Goal: Answer question/provide support: Share knowledge or assist other users

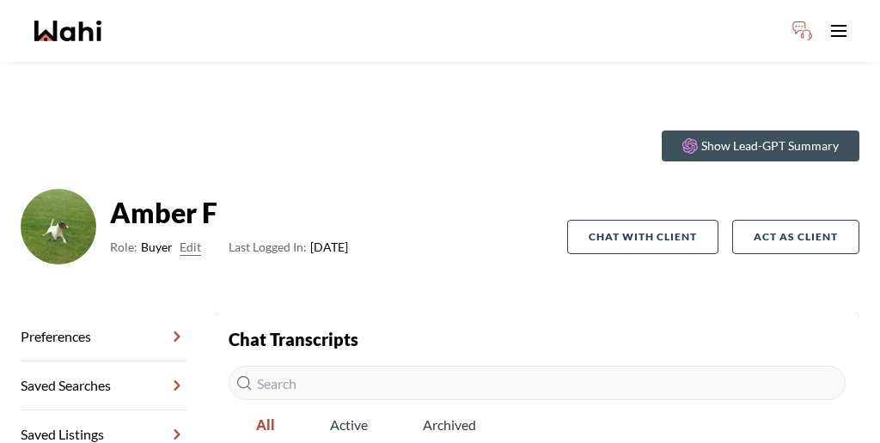
scroll to position [99, 0]
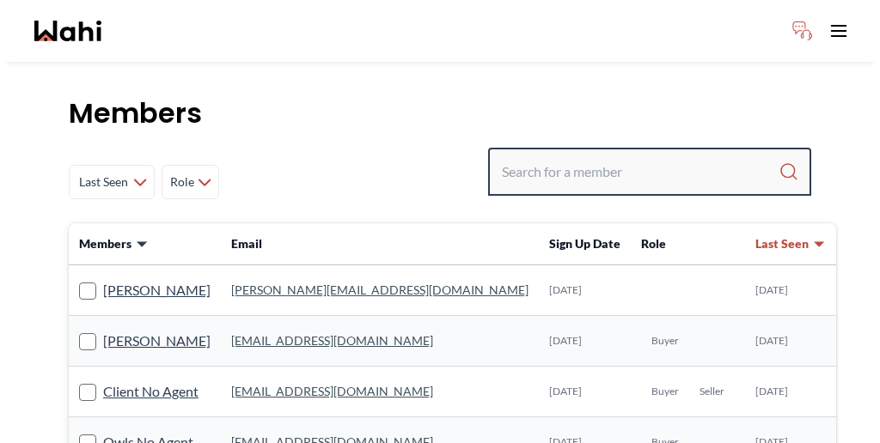
click at [642, 156] on input "Search input" at bounding box center [640, 171] width 277 height 31
paste input "Mahad"
type input "Mahad"
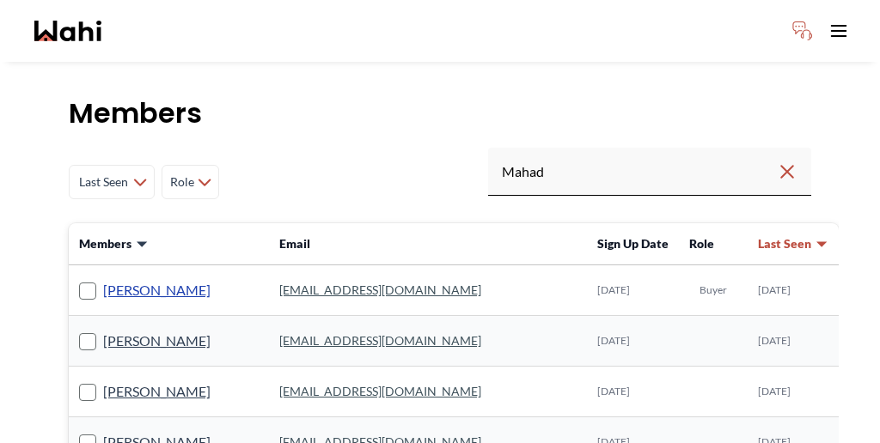
click at [137, 279] on link "Mahad Ahmed" at bounding box center [156, 290] width 107 height 22
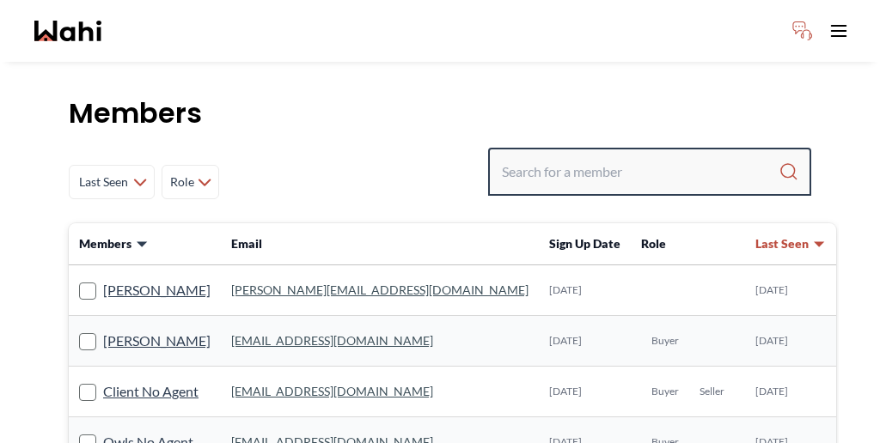
click at [698, 156] on input "Search input" at bounding box center [640, 171] width 277 height 31
paste input "[PERSON_NAME]"
type input "[PERSON_NAME]"
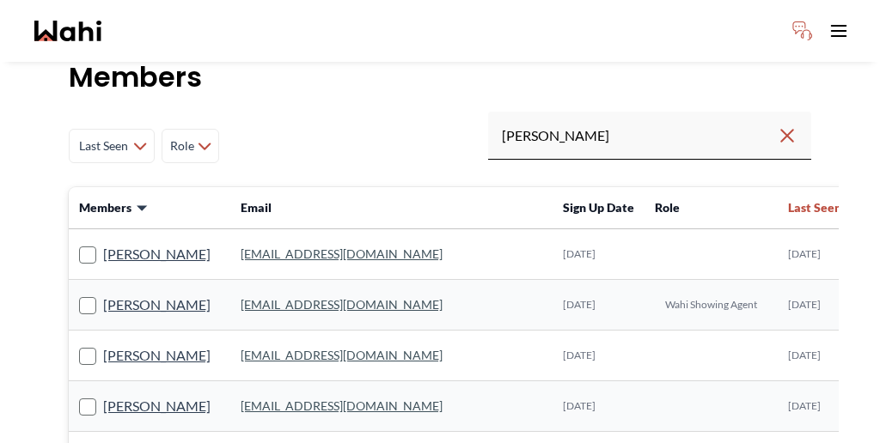
scroll to position [43, 0]
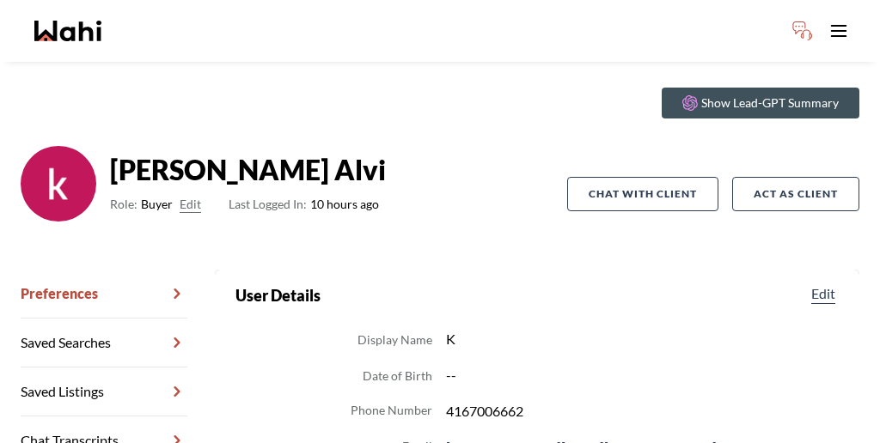
click at [103, 417] on link "Chat Transcripts" at bounding box center [104, 441] width 167 height 49
